Goal: Task Accomplishment & Management: Use online tool/utility

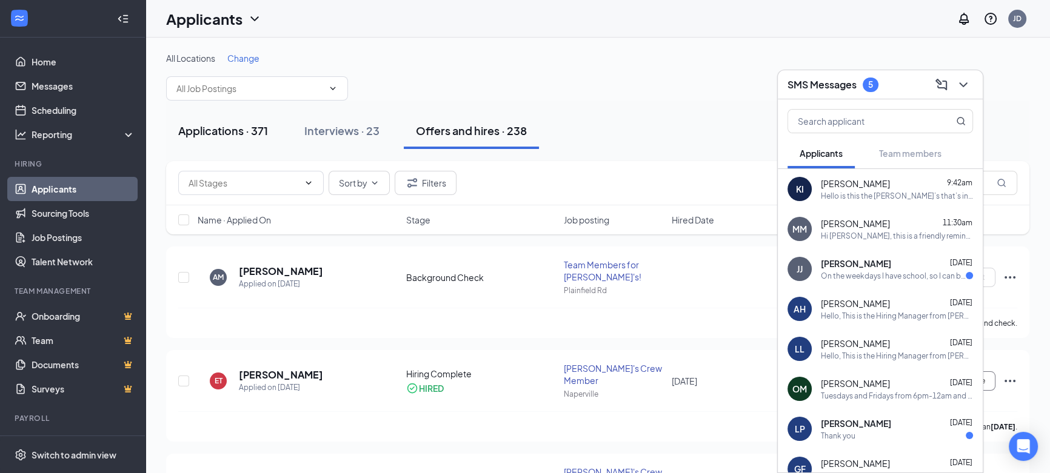
click at [260, 136] on div "Applications · 371" at bounding box center [223, 130] width 90 height 15
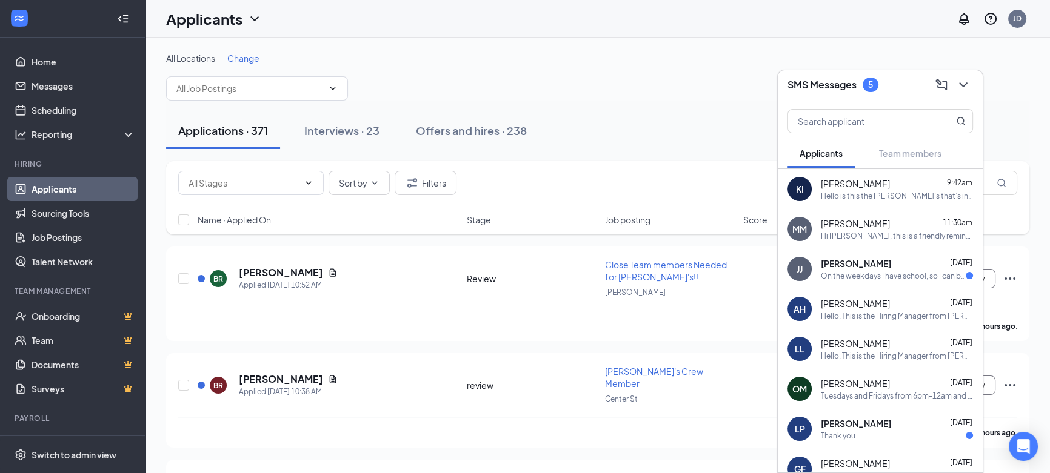
click at [753, 163] on div "Sort by Filters" at bounding box center [597, 183] width 863 height 44
click at [967, 84] on icon "ChevronDown" at bounding box center [963, 85] width 15 height 15
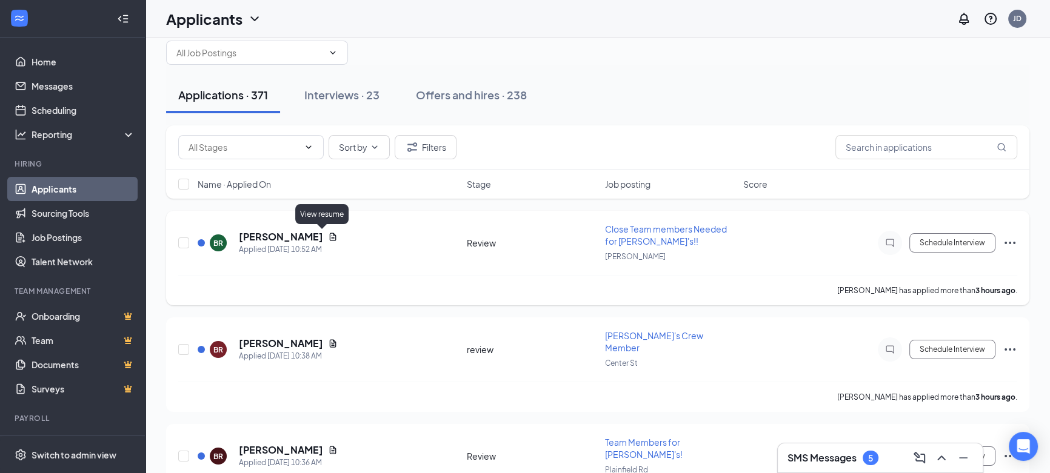
scroll to position [55, 0]
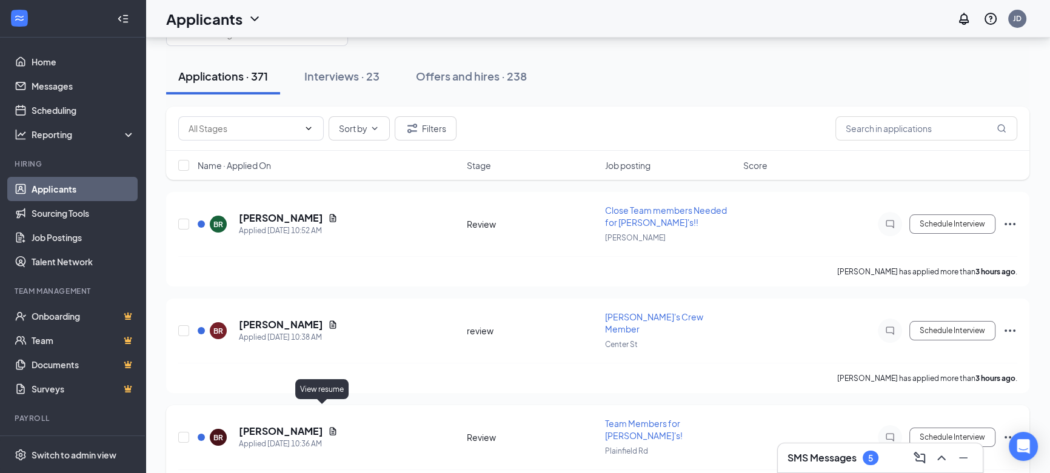
click at [328, 427] on icon "Document" at bounding box center [333, 432] width 10 height 10
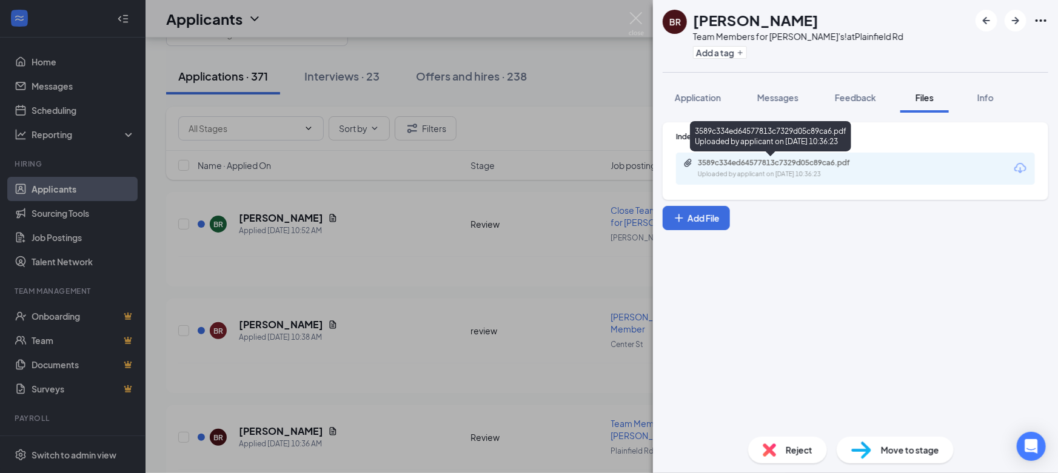
click at [818, 170] on div "Uploaded by applicant on [DATE] 10:36:23" at bounding box center [789, 175] width 182 height 10
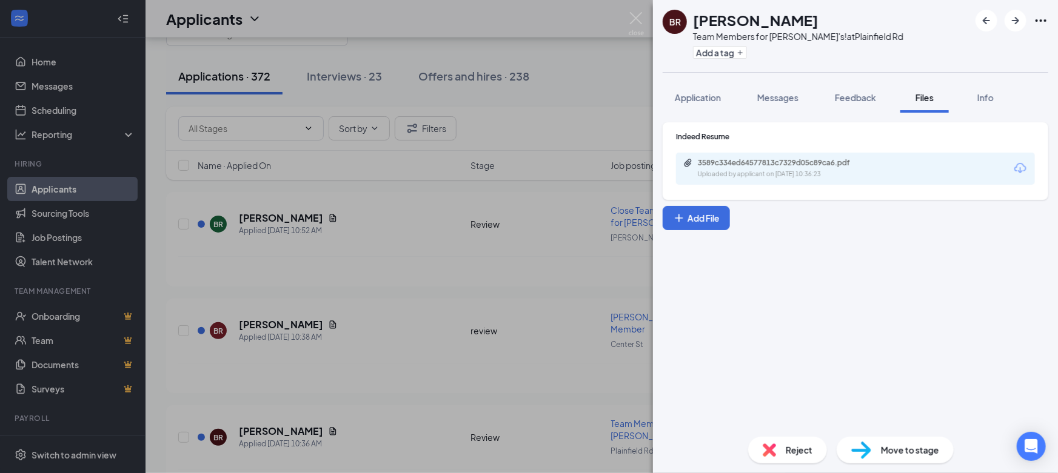
click at [588, 224] on div "BR [PERSON_NAME] Team Members for [PERSON_NAME]'s! at [GEOGRAPHIC_DATA] Add a t…" at bounding box center [529, 236] width 1058 height 473
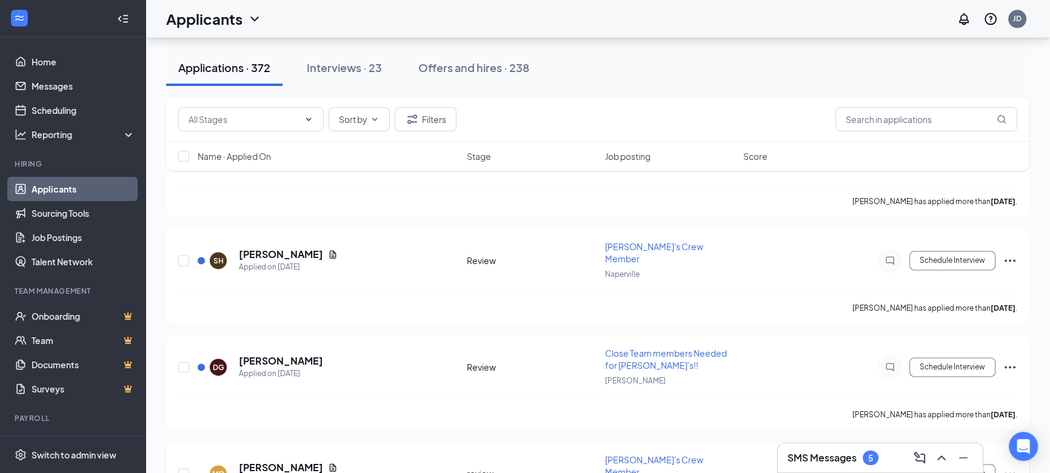
scroll to position [1983, 0]
